Goal: Obtain resource: Obtain resource

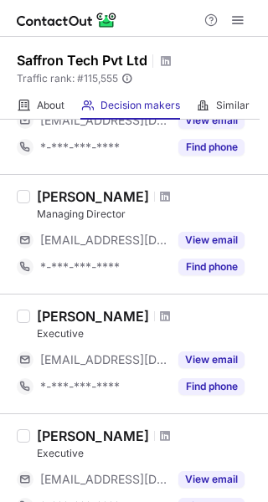
scroll to position [605, 0]
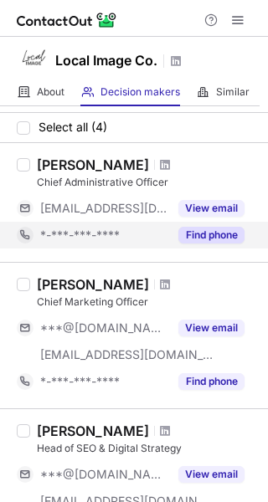
scroll to position [198, 0]
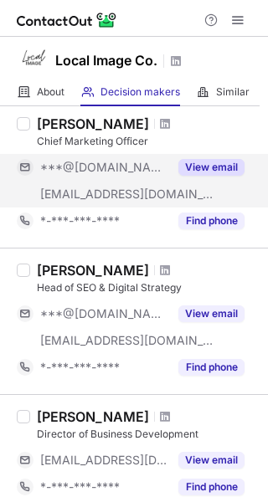
click at [143, 206] on div "***@localimageco.com" at bounding box center [93, 194] width 152 height 27
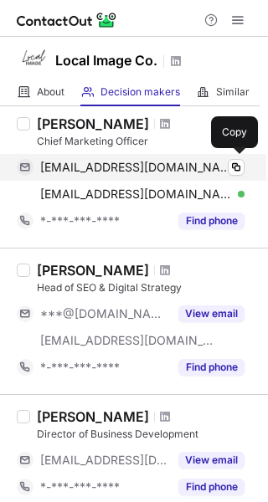
click at [184, 176] on div "amcdonald617@gmail.com Verified Copy" at bounding box center [131, 167] width 228 height 27
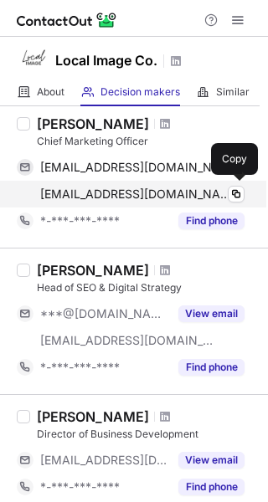
click at [210, 198] on div "amber@localimageco.com Verified" at bounding box center [142, 194] width 204 height 15
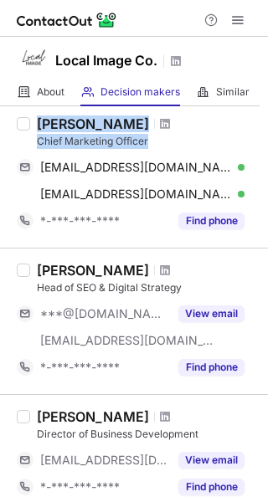
drag, startPoint x: 157, startPoint y: 140, endPoint x: 39, endPoint y: 124, distance: 119.1
click at [39, 124] on div "Amber Mcdonald Chief Marketing Officer" at bounding box center [147, 132] width 221 height 33
copy div "Amber Mcdonald Chief Marketing Officer"
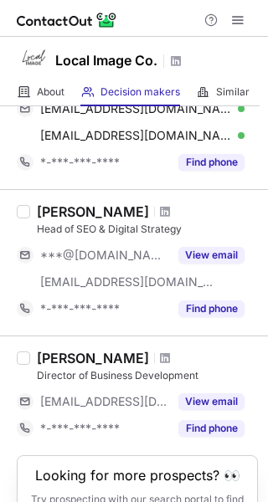
scroll to position [337, 0]
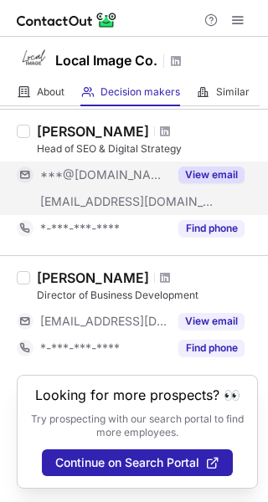
click at [136, 185] on div "***@gmail.com" at bounding box center [93, 175] width 152 height 27
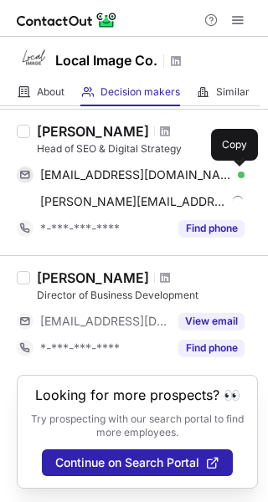
click at [234, 174] on span at bounding box center [235, 174] width 13 height 13
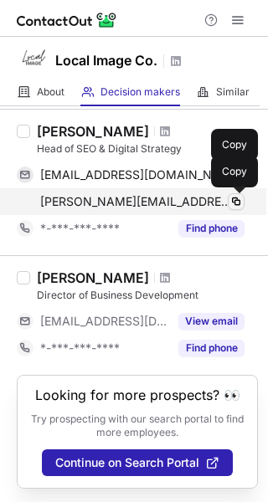
click at [232, 204] on span at bounding box center [235, 201] width 13 height 13
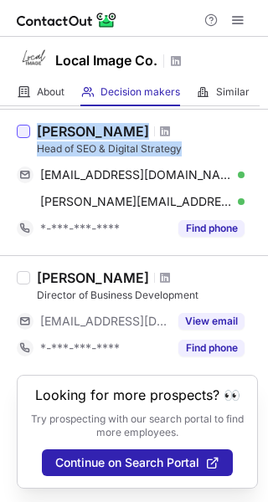
drag, startPoint x: 188, startPoint y: 146, endPoint x: 24, endPoint y: 129, distance: 164.1
click at [24, 129] on div "Ian Garcia-theriault Head of SEO & Digital Strategy iangarciagrant@gmail.com Ve…" at bounding box center [134, 182] width 268 height 147
copy div "Ian Garcia-theriault Head of SEO & Digital Strategy"
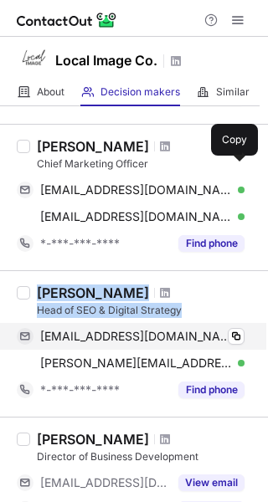
scroll to position [0, 0]
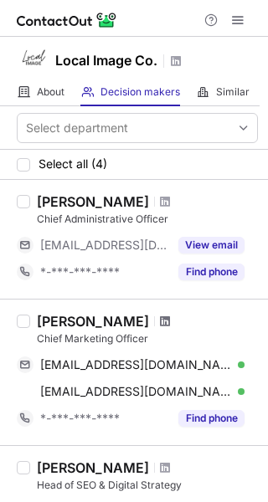
click at [164, 323] on span at bounding box center [165, 321] width 10 height 13
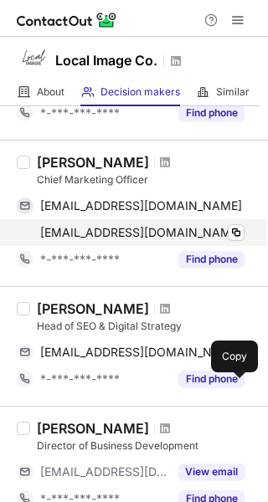
scroll to position [160, 0]
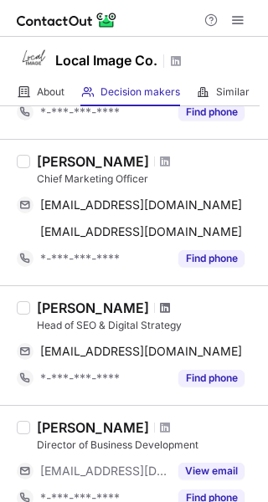
click at [170, 306] on span at bounding box center [165, 307] width 10 height 13
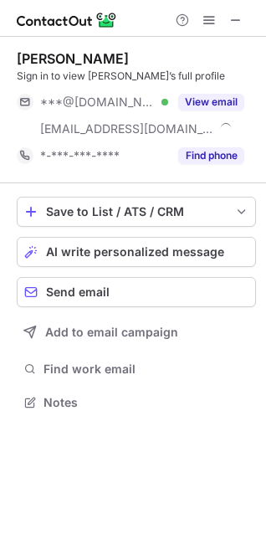
scroll to position [391, 266]
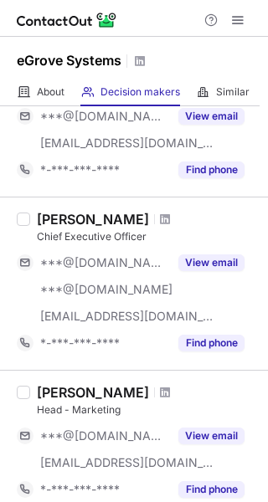
scroll to position [233, 0]
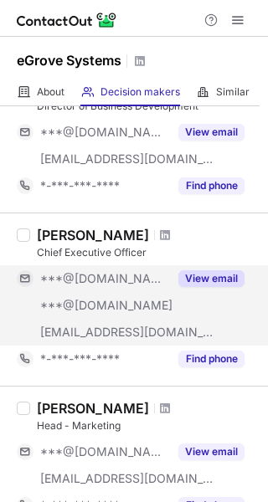
click at [134, 314] on div "***@[DOMAIN_NAME]" at bounding box center [93, 305] width 152 height 27
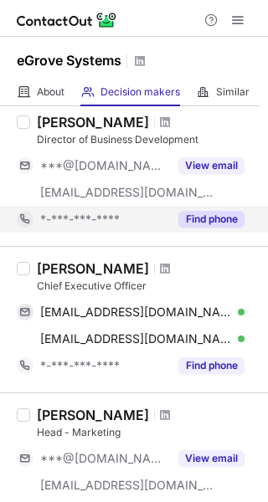
scroll to position [208, 0]
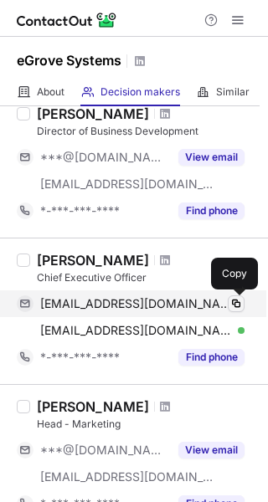
click at [229, 297] on span at bounding box center [235, 303] width 13 height 13
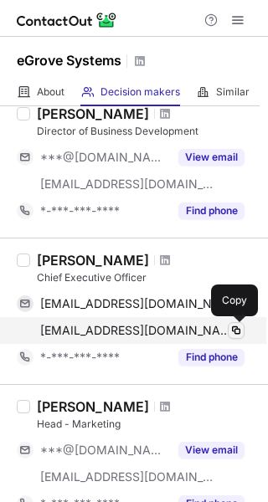
click at [229, 329] on span at bounding box center [235, 330] width 13 height 13
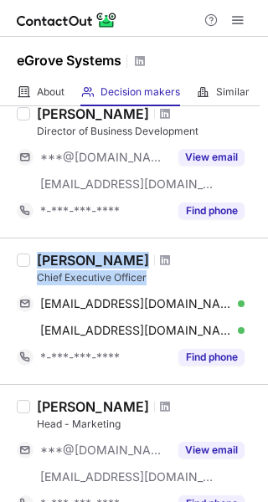
drag, startPoint x: 155, startPoint y: 279, endPoint x: 34, endPoint y: 263, distance: 121.6
click at [34, 263] on div "Muthukrishnan G Chief Executive Officer gmk1567@gmail.com Verified Copy gmk1567…" at bounding box center [144, 311] width 228 height 119
copy div "Muthukrishnan G Chief Executive Officer"
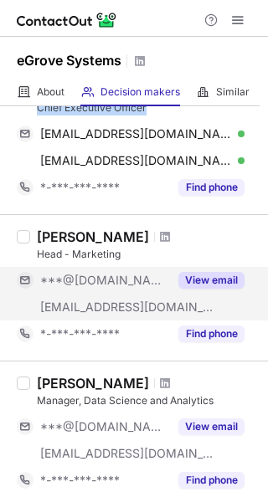
scroll to position [378, 0]
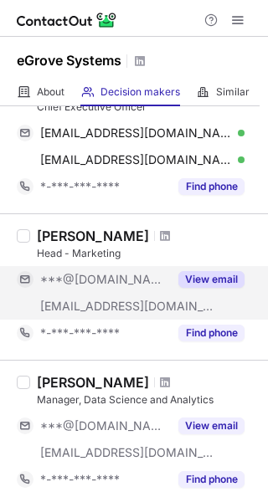
click at [147, 283] on div "***@yahoo.com" at bounding box center [104, 279] width 128 height 15
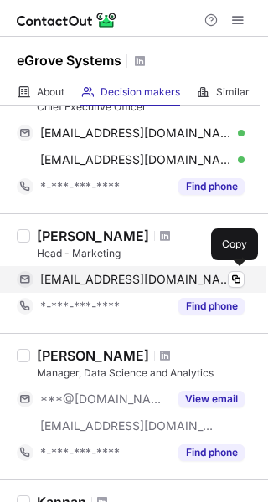
click at [217, 278] on div "rolli_ec@yahoo.com Verified" at bounding box center [142, 279] width 204 height 15
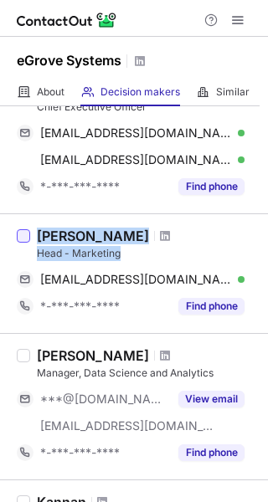
drag, startPoint x: 137, startPoint y: 249, endPoint x: 22, endPoint y: 230, distance: 117.0
click at [22, 230] on div "Ec Roland Head - Marketing rolli_ec@yahoo.com Verified Copy *-***-***-**** Find…" at bounding box center [134, 274] width 268 height 120
copy div "Ec Roland Head - Marketing"
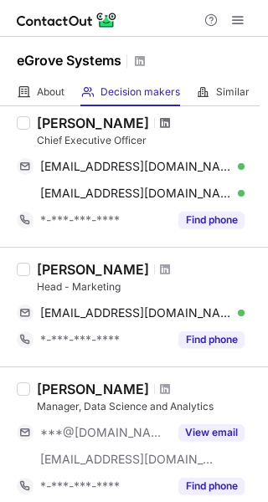
click at [164, 126] on span at bounding box center [165, 122] width 10 height 13
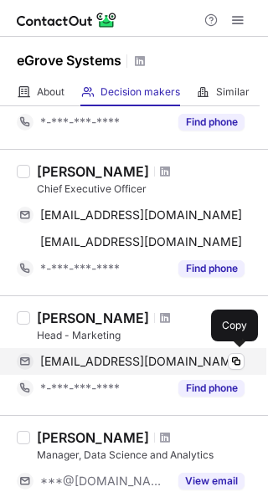
scroll to position [298, 0]
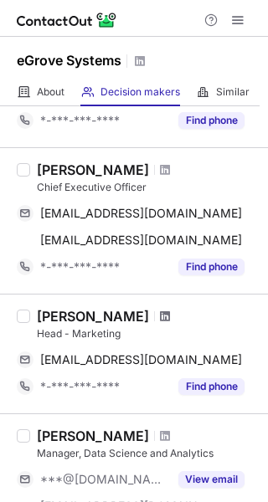
click at [160, 313] on span at bounding box center [165, 316] width 10 height 13
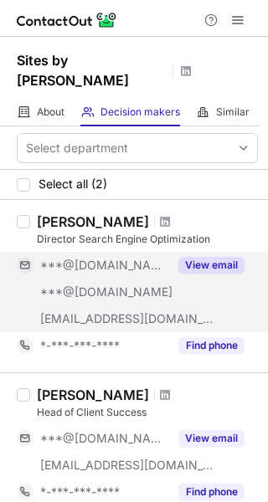
click at [155, 285] on div "***@[DOMAIN_NAME]" at bounding box center [104, 292] width 128 height 15
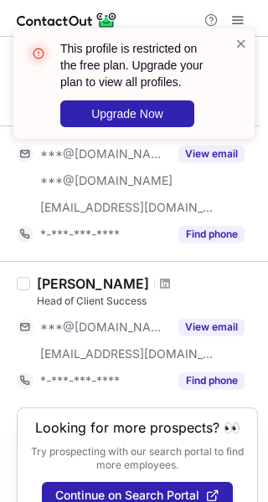
scroll to position [122, 0]
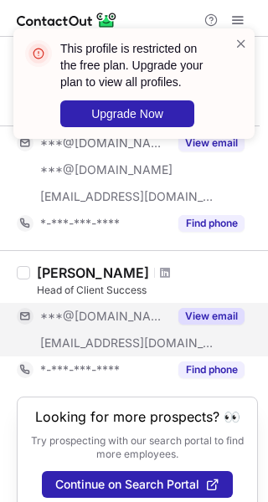
click at [113, 309] on span "***@[DOMAIN_NAME]" at bounding box center [104, 316] width 128 height 15
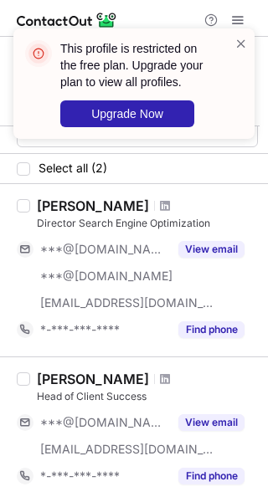
scroll to position [0, 0]
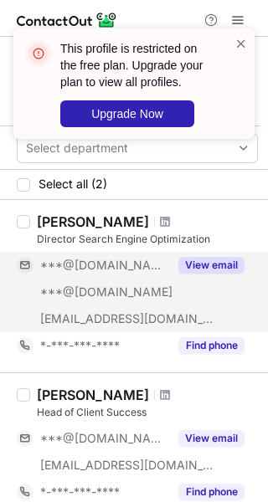
click at [128, 254] on div "***@[DOMAIN_NAME]" at bounding box center [93, 265] width 152 height 27
